Goal: Complete application form

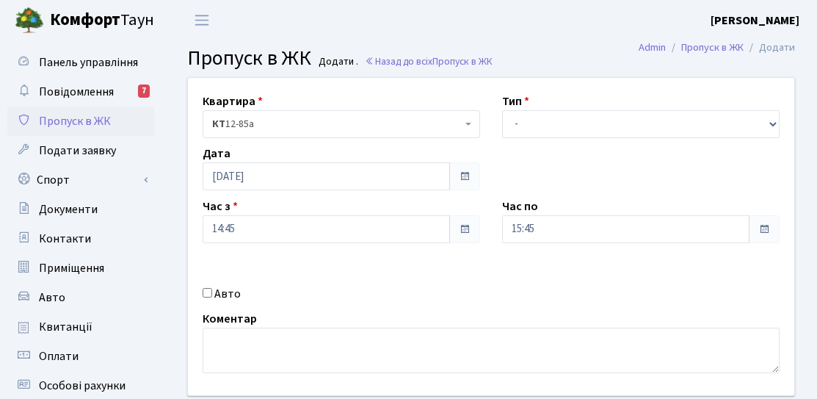
click at [222, 291] on label "Авто" at bounding box center [227, 294] width 26 height 18
click at [212, 291] on input "Авто" at bounding box center [208, 293] width 10 height 10
checkbox input "true"
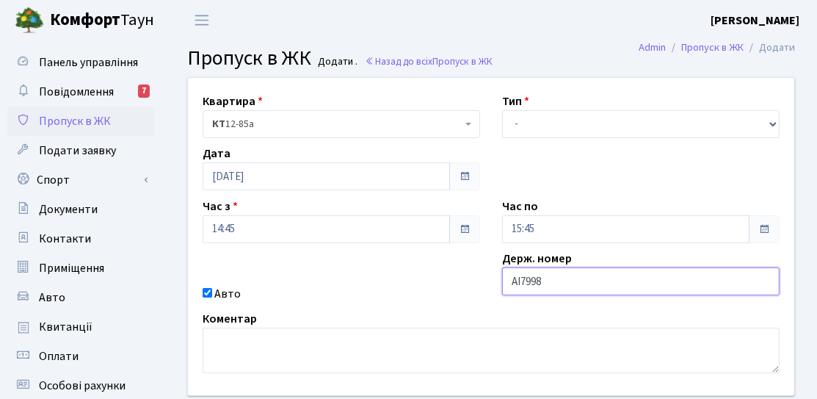
type input "АІ7998ОМ"
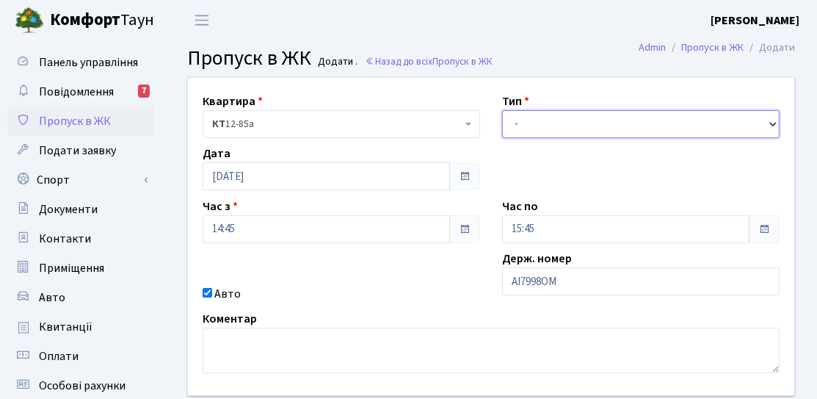
click at [545, 121] on select "- Доставка Таксі Гості Сервіс" at bounding box center [640, 124] width 277 height 28
select select "3"
click at [502, 110] on select "- Доставка Таксі Гості Сервіс" at bounding box center [640, 124] width 277 height 28
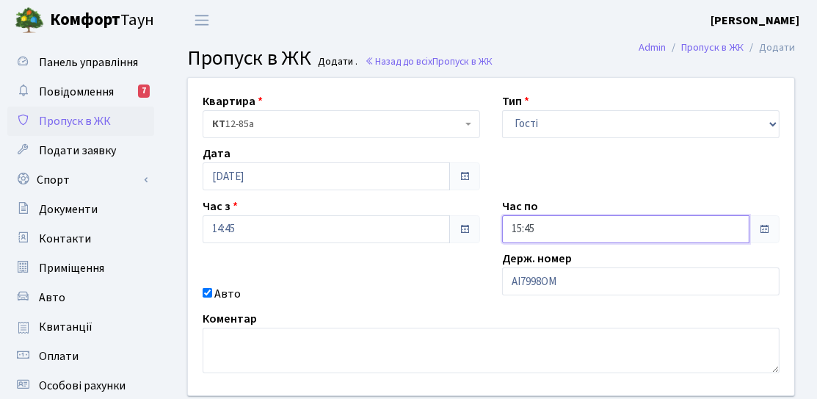
click at [557, 220] on input "15:45" at bounding box center [625, 229] width 247 height 28
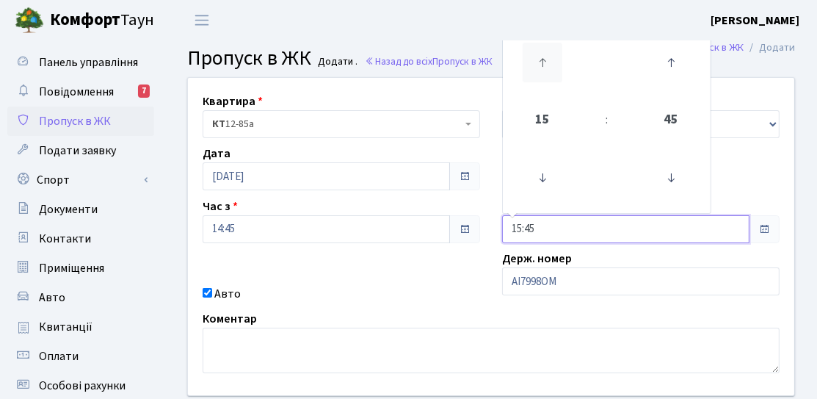
click at [540, 68] on icon at bounding box center [543, 63] width 40 height 40
click at [667, 203] on link at bounding box center [670, 177] width 43 height 53
click at [667, 197] on link at bounding box center [670, 177] width 43 height 53
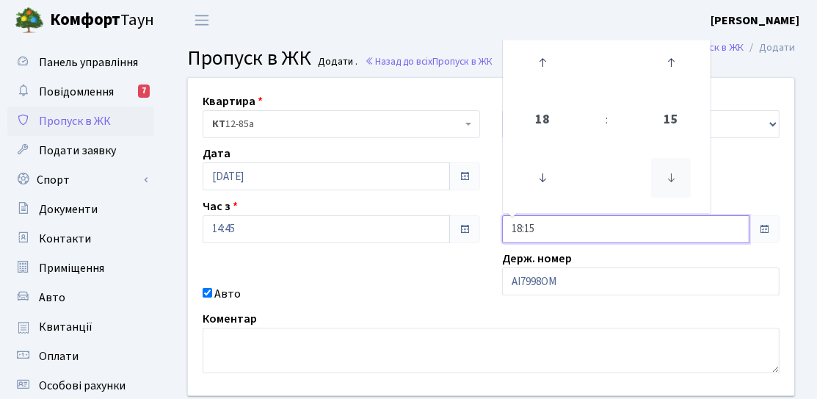
click at [667, 172] on icon at bounding box center [671, 178] width 40 height 40
click at [666, 68] on icon at bounding box center [671, 63] width 40 height 40
click at [667, 68] on icon at bounding box center [671, 63] width 40 height 40
click at [674, 68] on icon at bounding box center [671, 63] width 40 height 40
click at [551, 64] on icon at bounding box center [543, 63] width 40 height 40
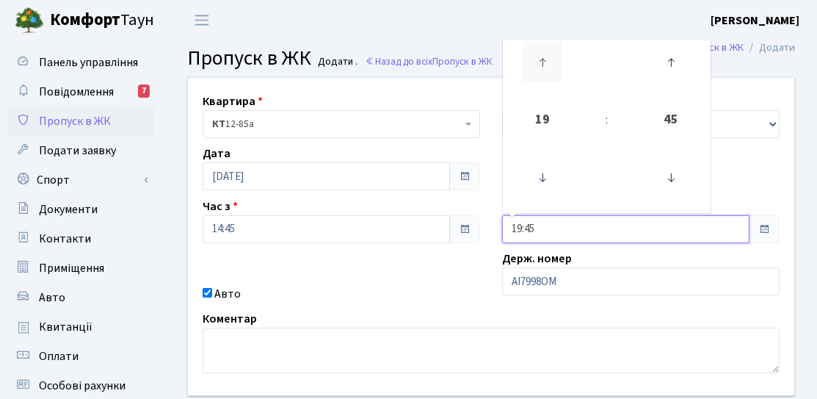
click at [537, 68] on icon at bounding box center [543, 63] width 40 height 40
click at [557, 182] on icon at bounding box center [543, 178] width 40 height 40
click at [675, 178] on icon at bounding box center [671, 178] width 40 height 40
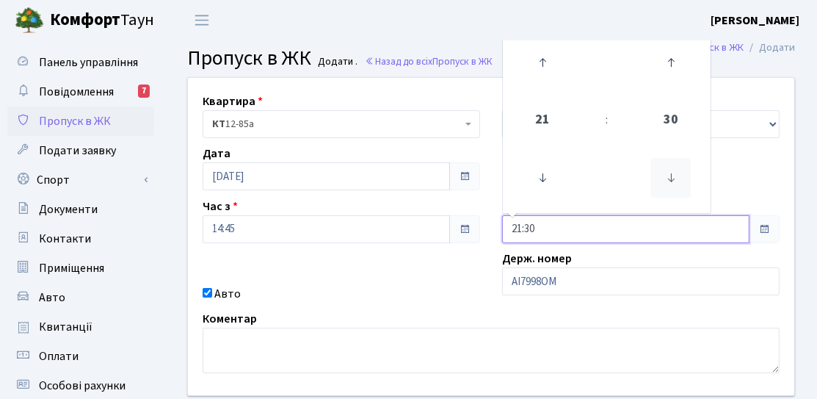
click at [675, 178] on icon at bounding box center [671, 178] width 40 height 40
type input "21:15"
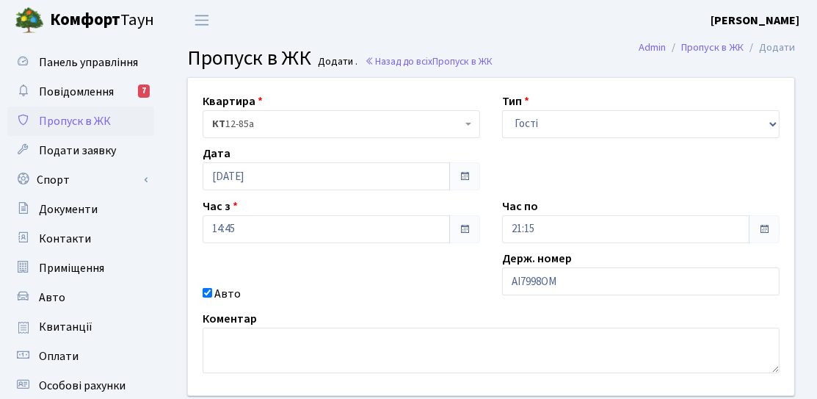
click at [402, 268] on div "Квартира <b>КТ</b>&nbsp;&nbsp;&nbsp;&nbsp;12-85а КТ 12-85а Тип - Доставка Таксі…" at bounding box center [491, 236] width 628 height 317
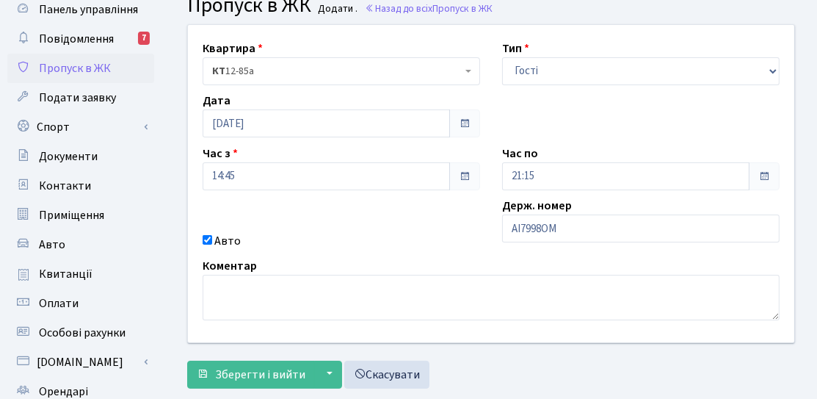
scroll to position [73, 0]
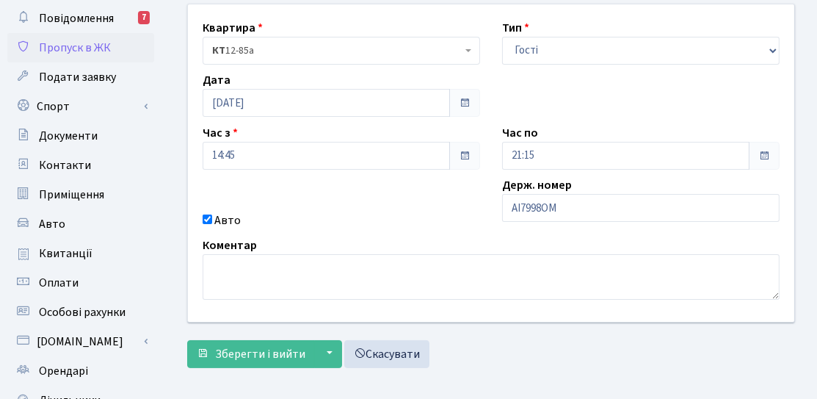
click at [265, 336] on form "Квартира <b>КТ</b>&nbsp;&nbsp;&nbsp;&nbsp;12-85а КТ 12-85а Тип - Доставка Таксі…" at bounding box center [491, 186] width 608 height 364
click at [259, 353] on span "Зберегти і вийти" at bounding box center [260, 354] width 90 height 16
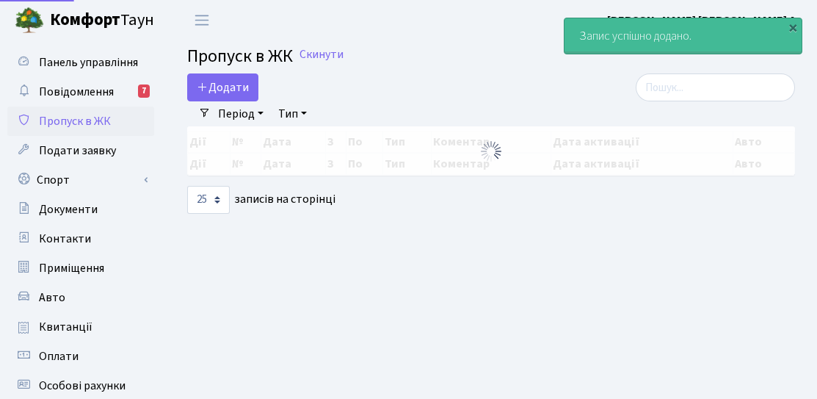
select select "25"
